Goal: Task Accomplishment & Management: Manage account settings

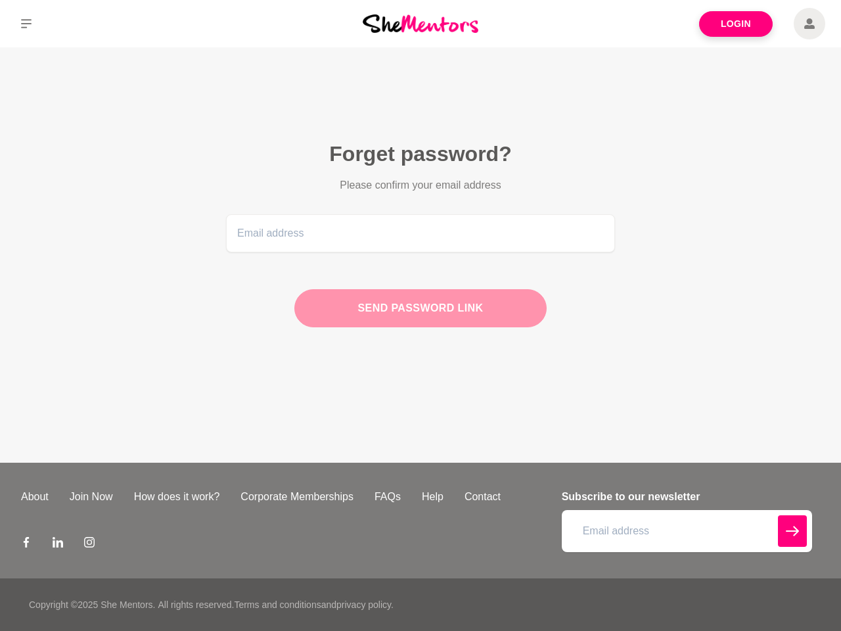
click at [421, 316] on div "Send password link" at bounding box center [420, 308] width 252 height 38
click at [26, 24] on icon at bounding box center [26, 23] width 11 height 9
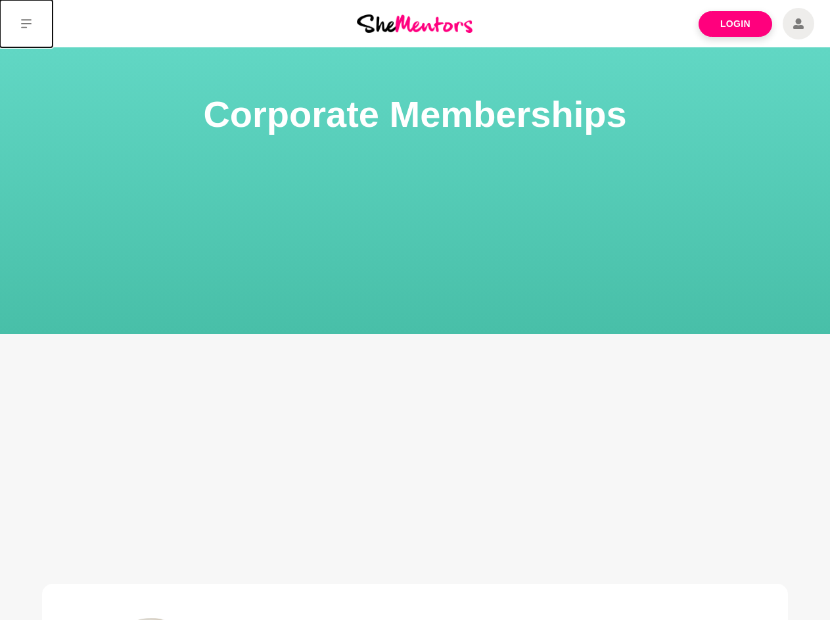
click at [26, 24] on icon at bounding box center [26, 23] width 11 height 9
